Goal: Transaction & Acquisition: Purchase product/service

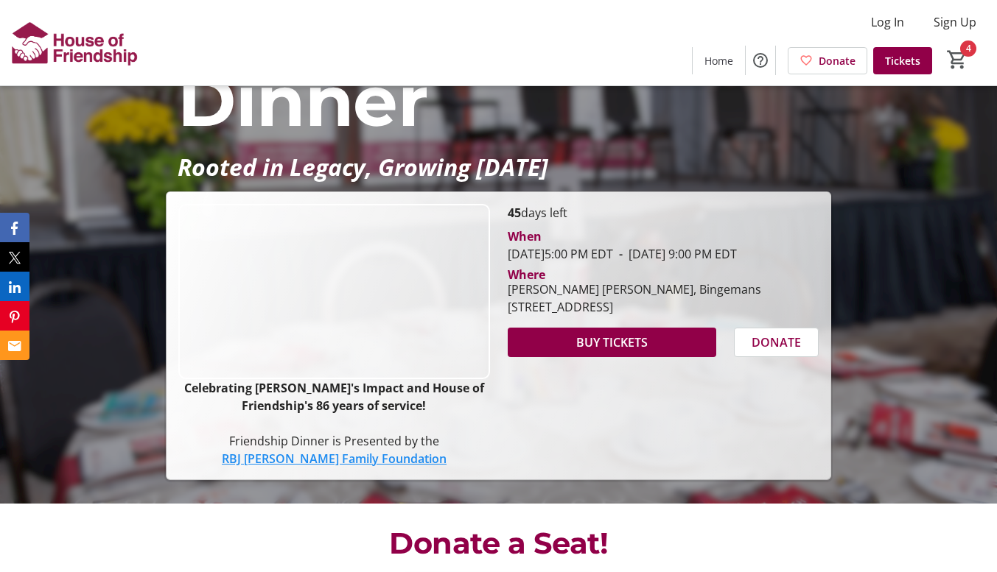
scroll to position [152, 0]
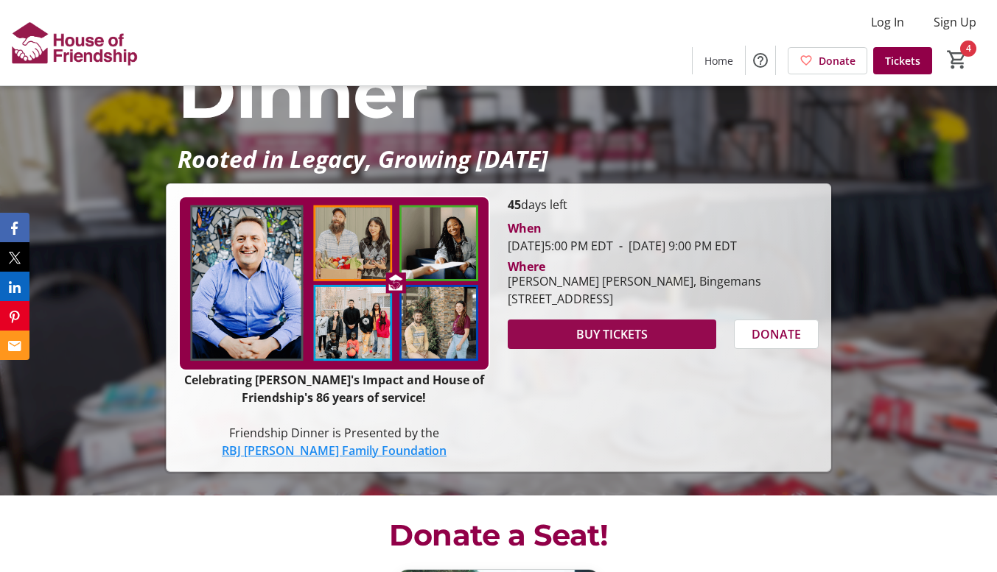
click at [558, 352] on span at bounding box center [611, 334] width 208 height 35
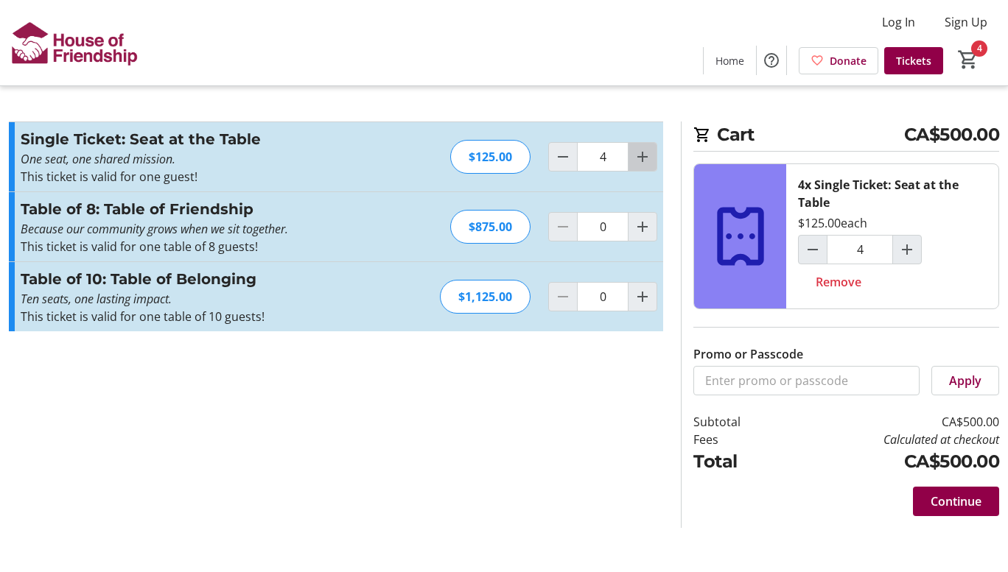
click at [639, 158] on mat-icon "Increment by one" at bounding box center [642, 157] width 18 height 18
type input "5"
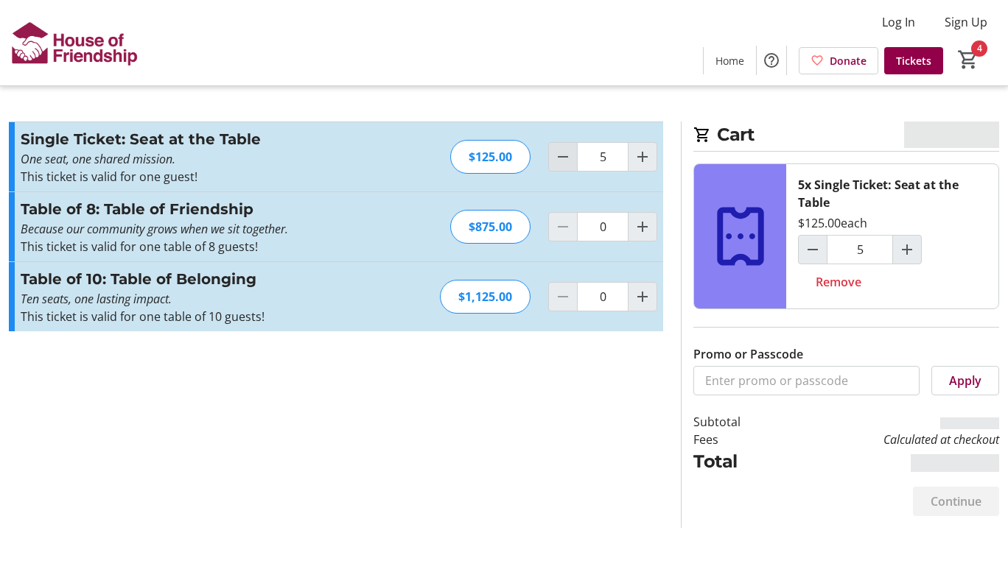
click at [560, 158] on mat-icon "Decrement by one" at bounding box center [563, 157] width 18 height 18
type input "4"
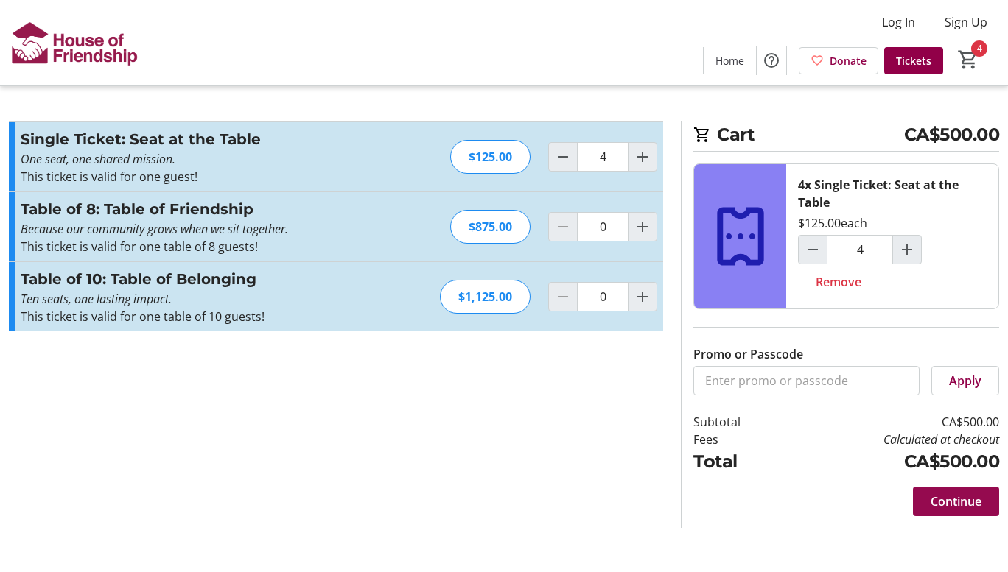
click at [945, 505] on span "Continue" at bounding box center [955, 502] width 51 height 18
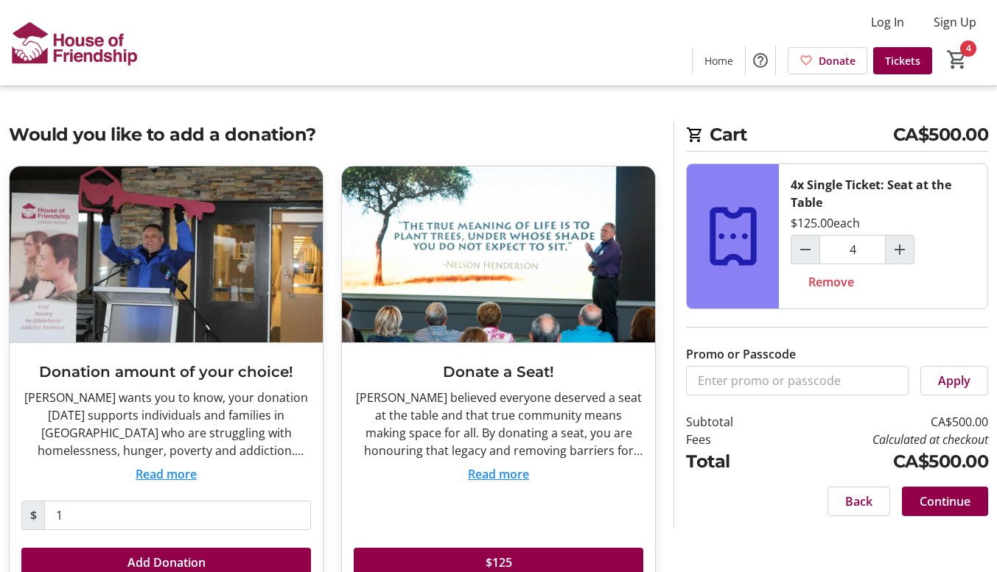
scroll to position [41, 0]
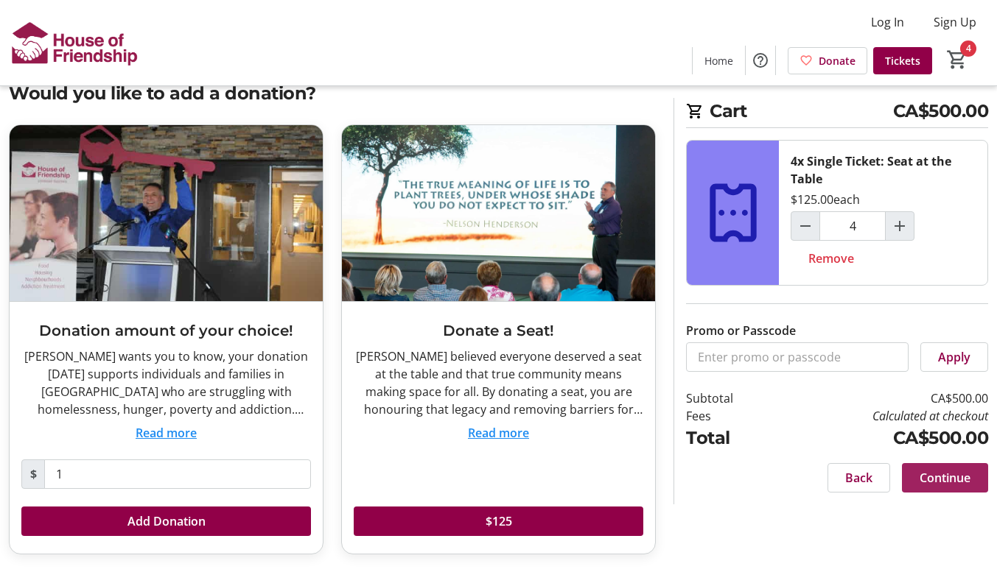
click at [960, 480] on span "Continue" at bounding box center [944, 478] width 51 height 18
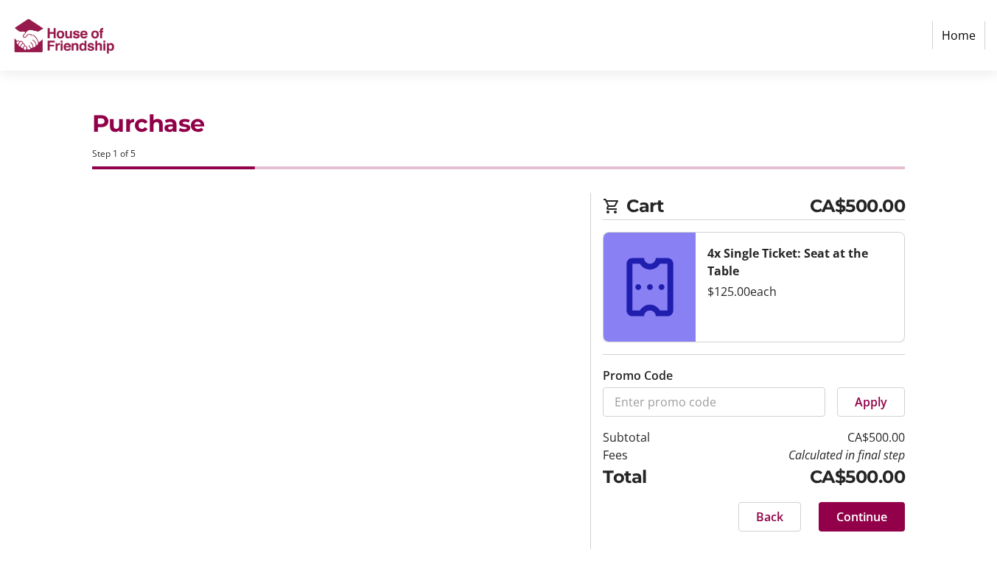
select select "CA"
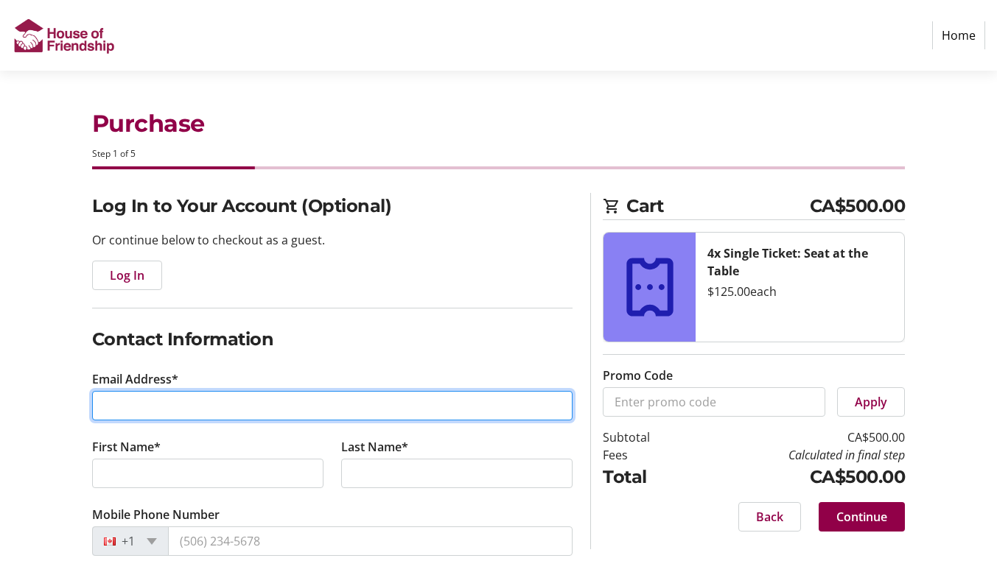
click at [294, 410] on input "Email Address*" at bounding box center [332, 405] width 481 height 29
type input "[PERSON_NAME][EMAIL_ADDRESS][PERSON_NAME][DOMAIN_NAME]"
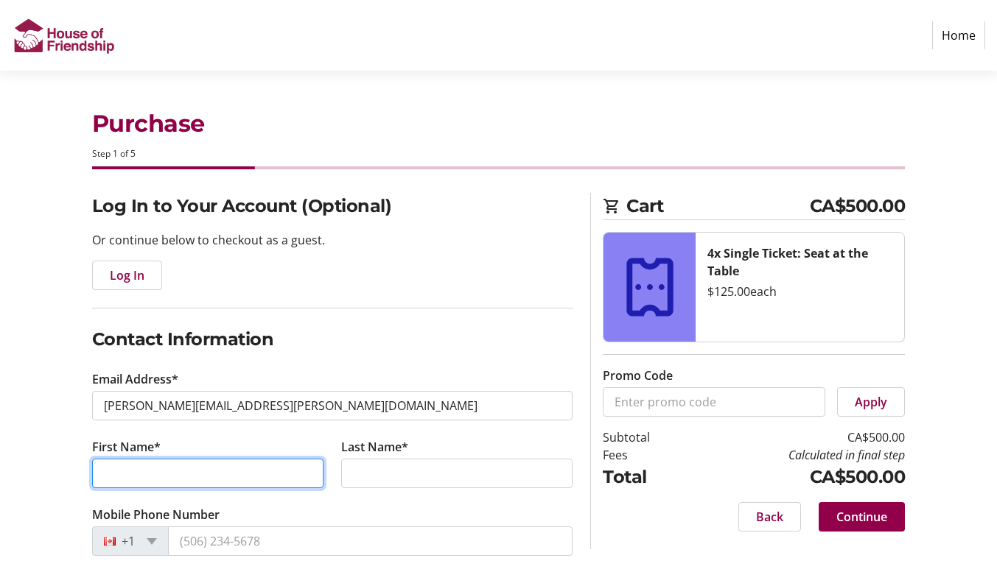
type input "[PERSON_NAME]"
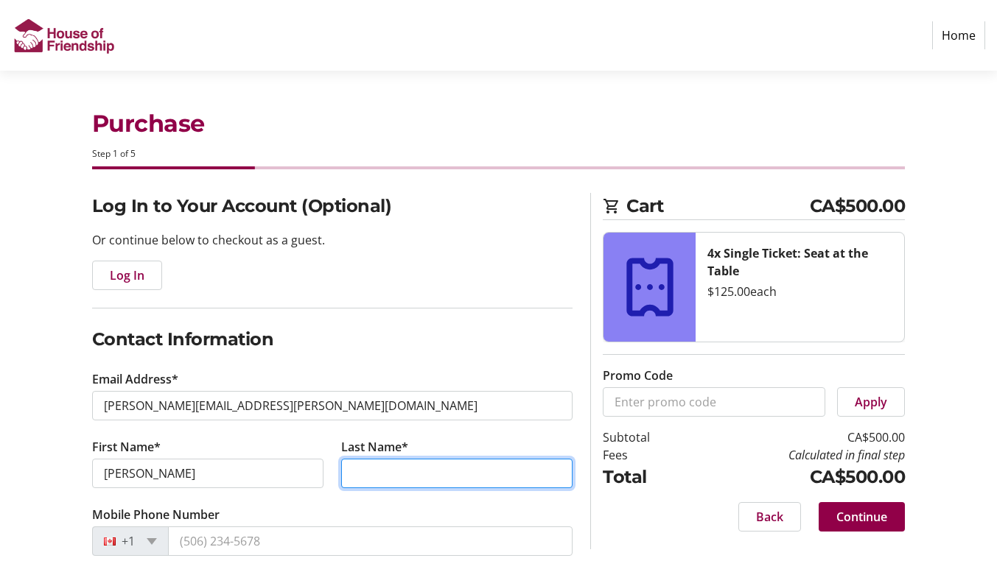
type input "Trajano"
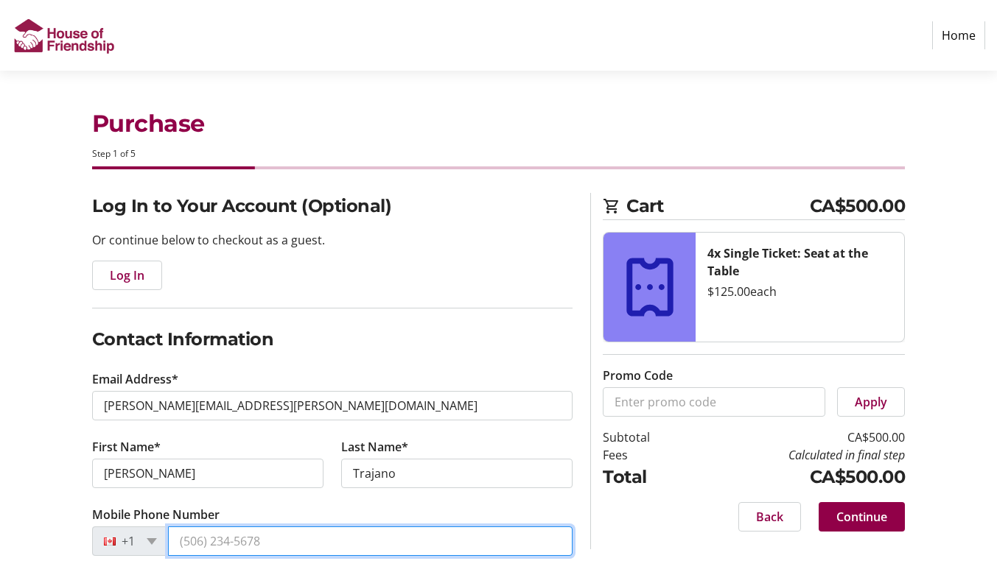
type input "[PHONE_NUMBER]"
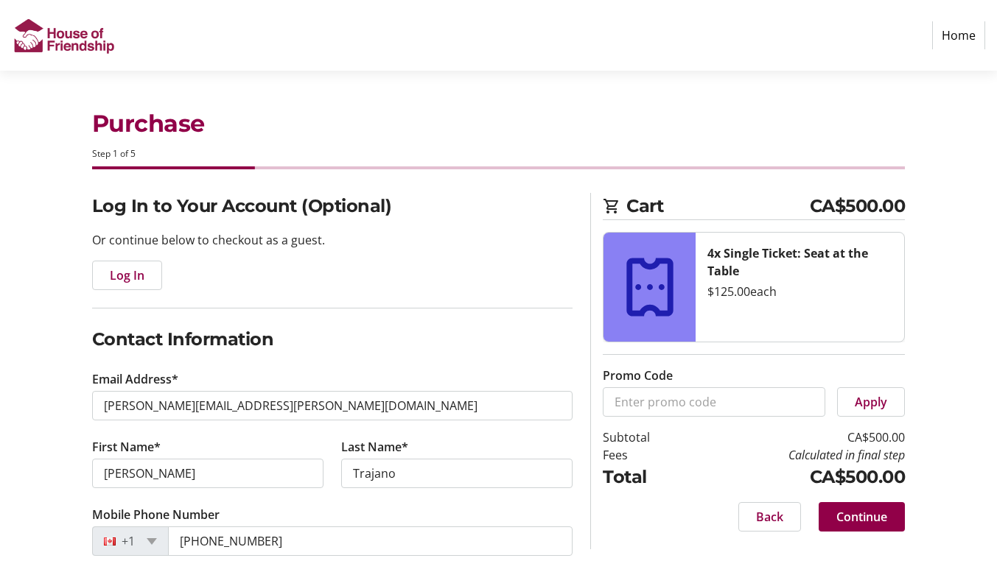
type input "Extend A Family [GEOGRAPHIC_DATA]"
type input "[STREET_ADDRESS][PERSON_NAME]"
type input "Kitchener"
select select "ON"
type input "N2H3S4"
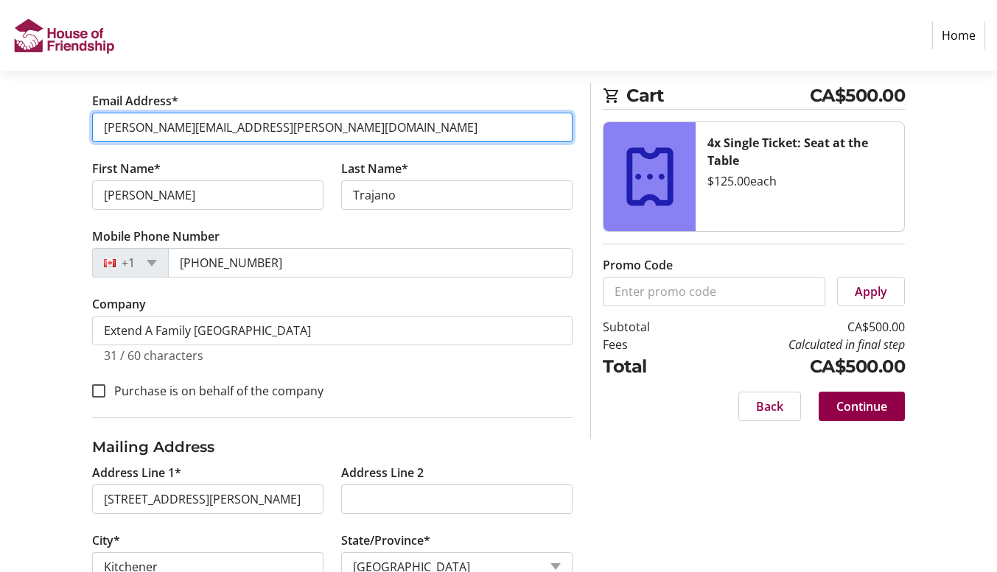
scroll to position [390, 0]
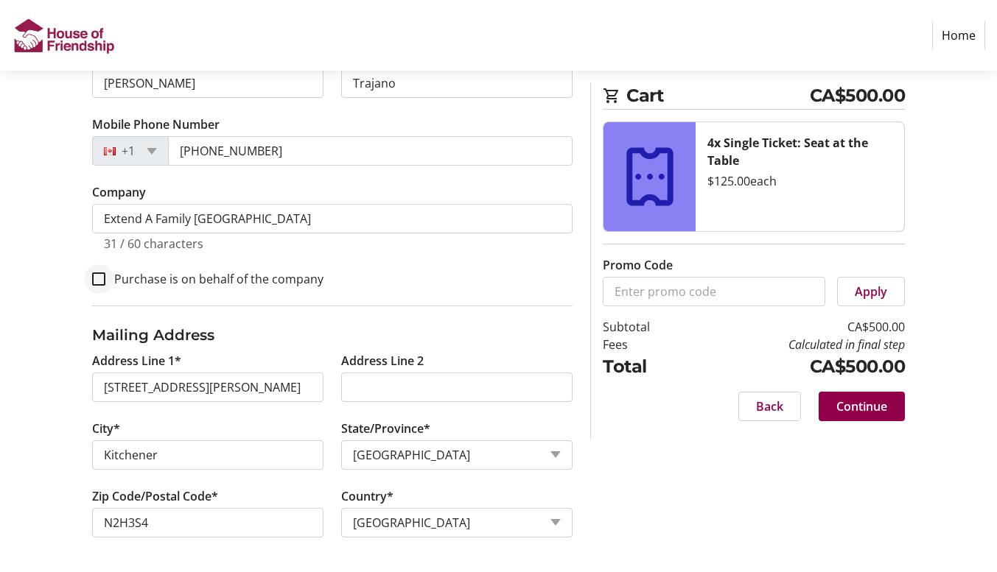
click at [105, 278] on div at bounding box center [98, 278] width 35 height 35
checkbox input "true"
click at [875, 414] on span "Continue" at bounding box center [861, 407] width 51 height 18
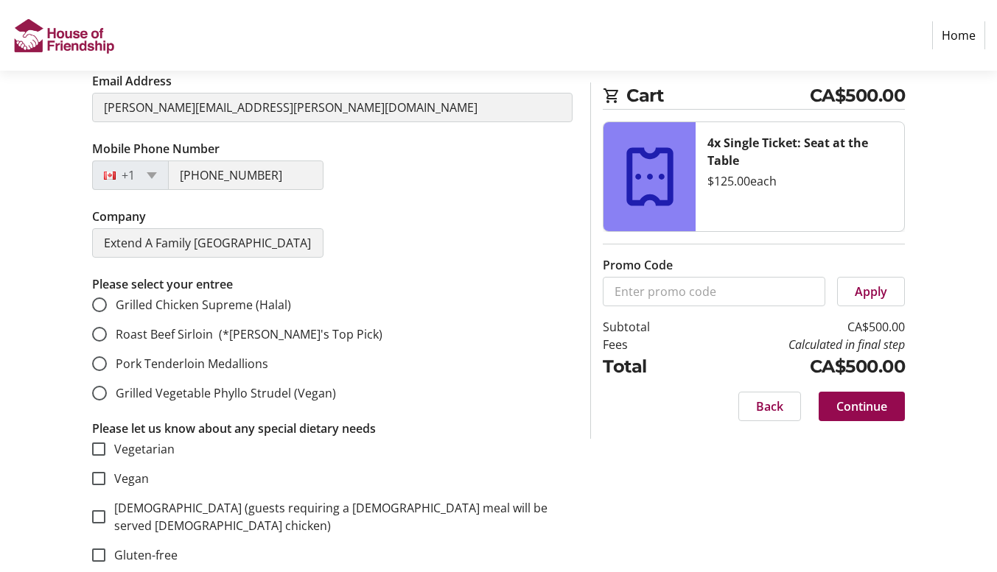
scroll to position [349, 0]
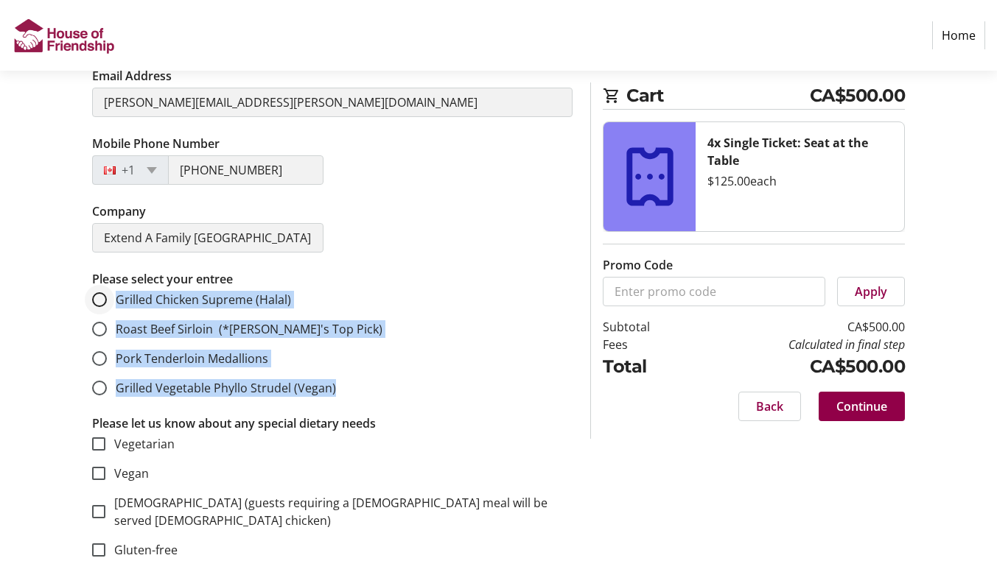
drag, startPoint x: 354, startPoint y: 398, endPoint x: 111, endPoint y: 297, distance: 262.5
click at [111, 297] on div "Please select your entree Grilled Chicken Supreme (Halal) Roast Beef Sirloin (*…" at bounding box center [332, 342] width 481 height 144
copy mat-radio-group "Grilled Chicken Supreme (Halal) Roast Beef Sirloin (*[PERSON_NAME]'s Top Pick) …"
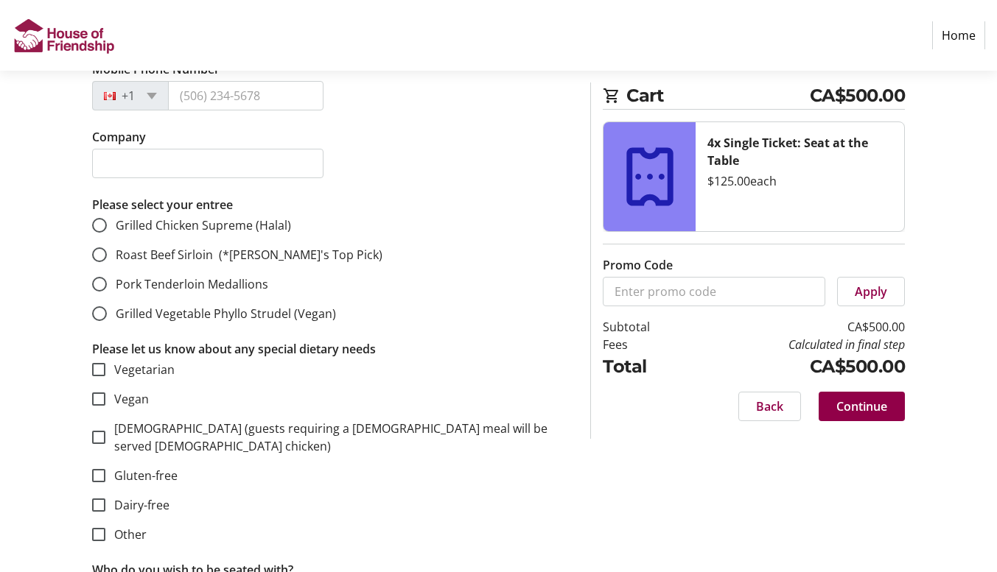
scroll to position [0, 0]
